Goal: Transaction & Acquisition: Download file/media

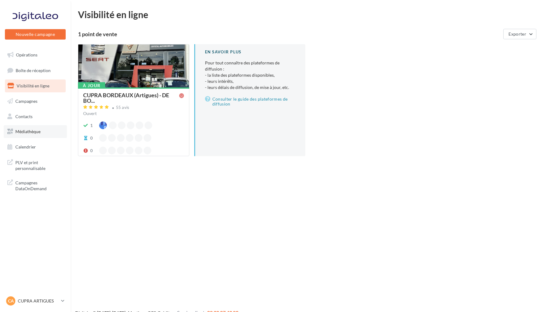
click at [44, 130] on link "Médiathèque" at bounding box center [35, 131] width 63 height 13
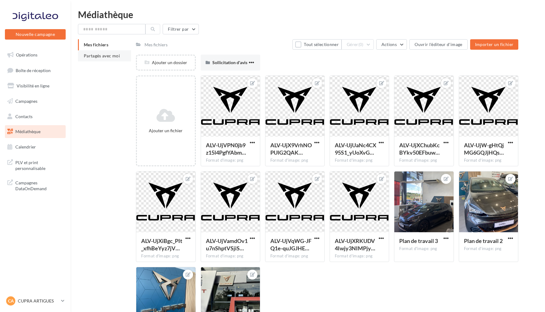
click at [116, 58] on span "Partagés avec moi" at bounding box center [102, 55] width 36 height 5
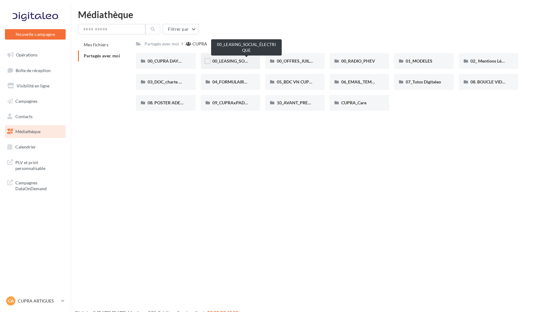
click at [232, 60] on span "00_LEASING_SOCIAL_ÉLECTRIQUE" at bounding box center [246, 60] width 68 height 5
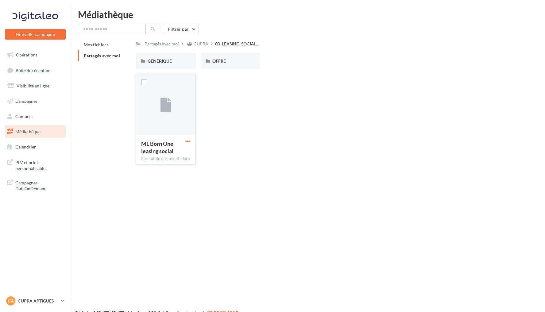
click at [189, 141] on span "button" at bounding box center [187, 141] width 5 height 5
click at [179, 151] on button "Télécharger" at bounding box center [160, 153] width 61 height 16
click at [41, 297] on div "CA CUPRA ARTIGUES cupra_bordeaux" at bounding box center [32, 300] width 52 height 9
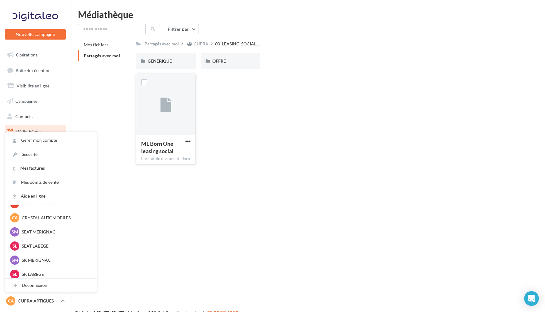
scroll to position [45, 0]
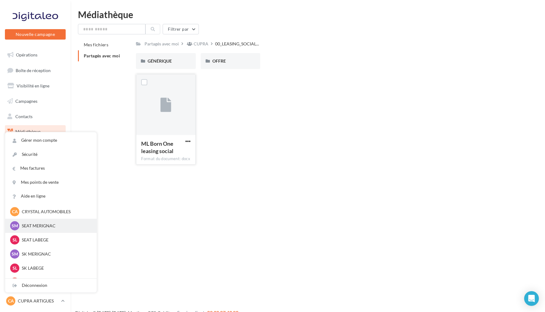
click at [42, 228] on div "SM SEAT MERIGNAC SEAT-MERIGNAC" at bounding box center [51, 225] width 82 height 9
